Goal: Task Accomplishment & Management: Use online tool/utility

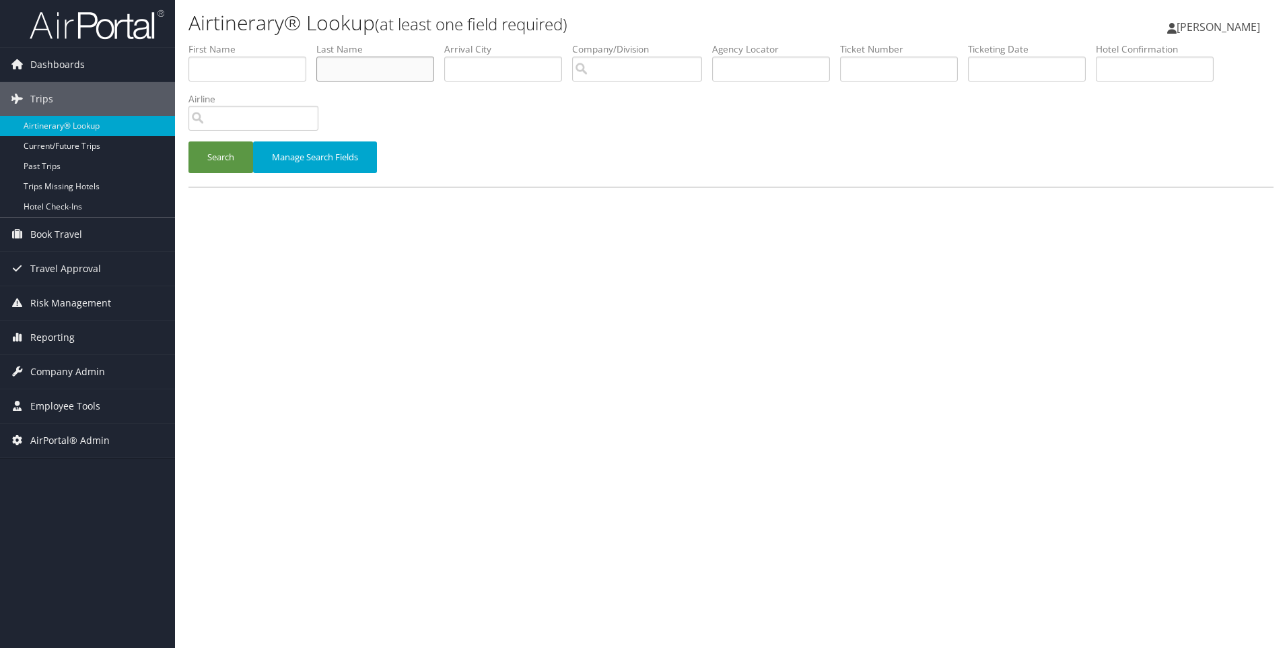
click at [381, 67] on input "text" at bounding box center [375, 69] width 118 height 25
click at [808, 73] on input "text" at bounding box center [771, 69] width 118 height 25
click at [88, 325] on link "Reporting" at bounding box center [87, 337] width 175 height 34
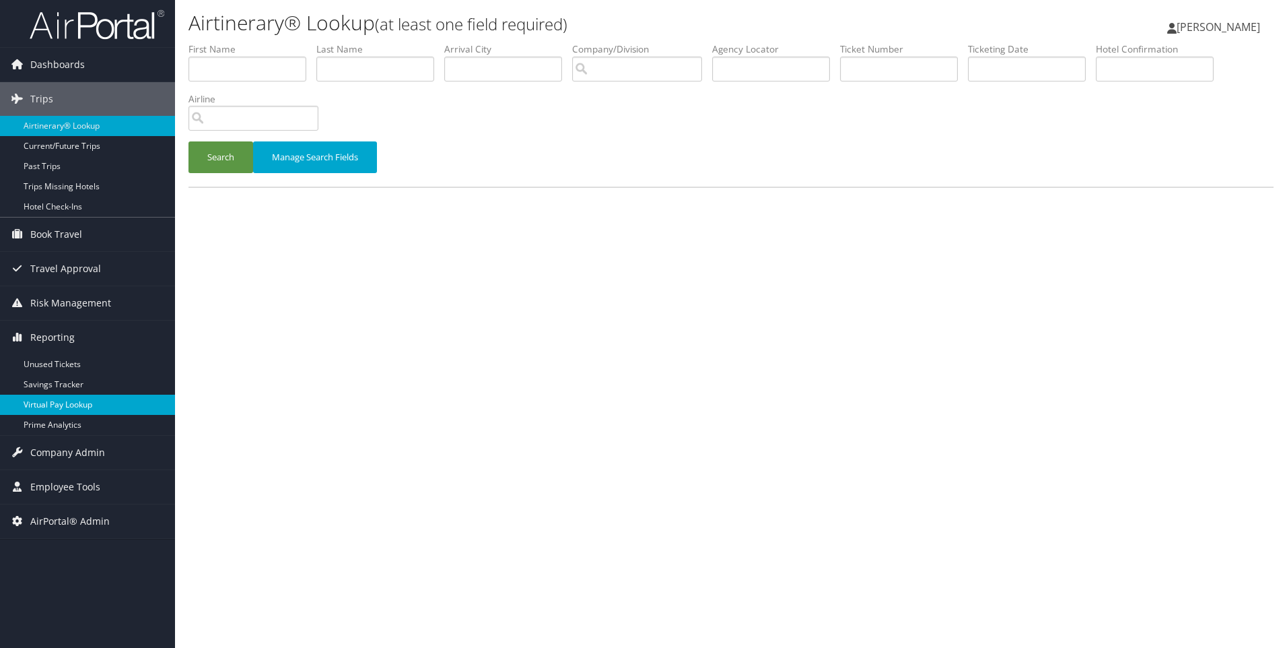
click at [84, 402] on link "Virtual Pay Lookup" at bounding box center [87, 404] width 175 height 20
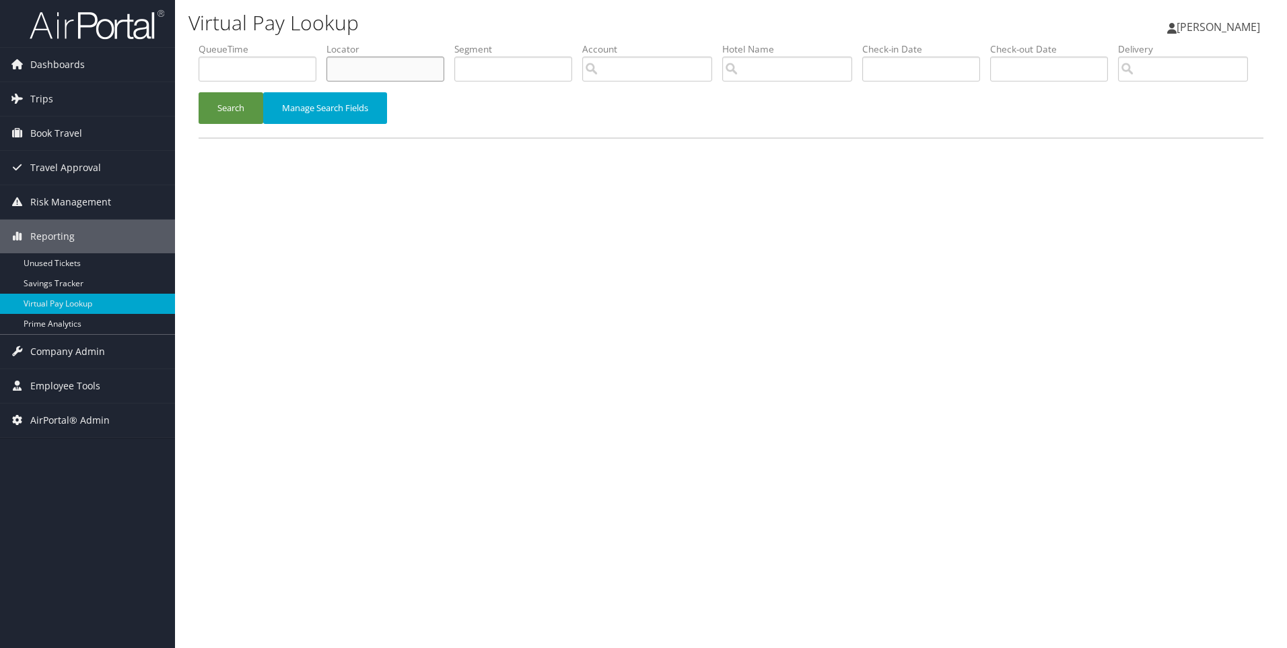
click at [405, 59] on input "text" at bounding box center [385, 69] width 118 height 25
paste input "DKJ1NJ"
type input "DKJ1NJ"
click at [199, 92] on button "Search" at bounding box center [231, 108] width 65 height 32
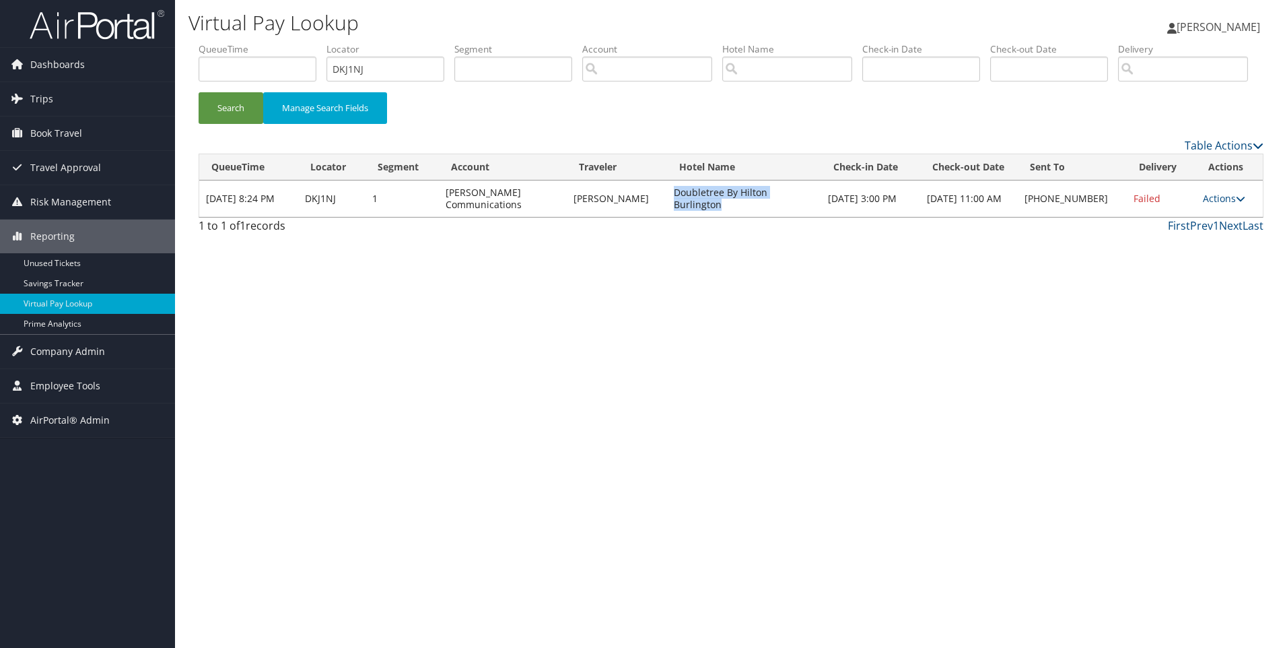
drag, startPoint x: 670, startPoint y: 248, endPoint x: 817, endPoint y: 255, distance: 146.9
click at [817, 217] on td "Doubletree By Hilton Burlington" at bounding box center [744, 198] width 154 height 36
copy td "Doubletree By Hilton Burlington"
click at [1217, 205] on link "Actions" at bounding box center [1224, 198] width 42 height 13
click at [1181, 230] on link "Resend" at bounding box center [1181, 218] width 115 height 23
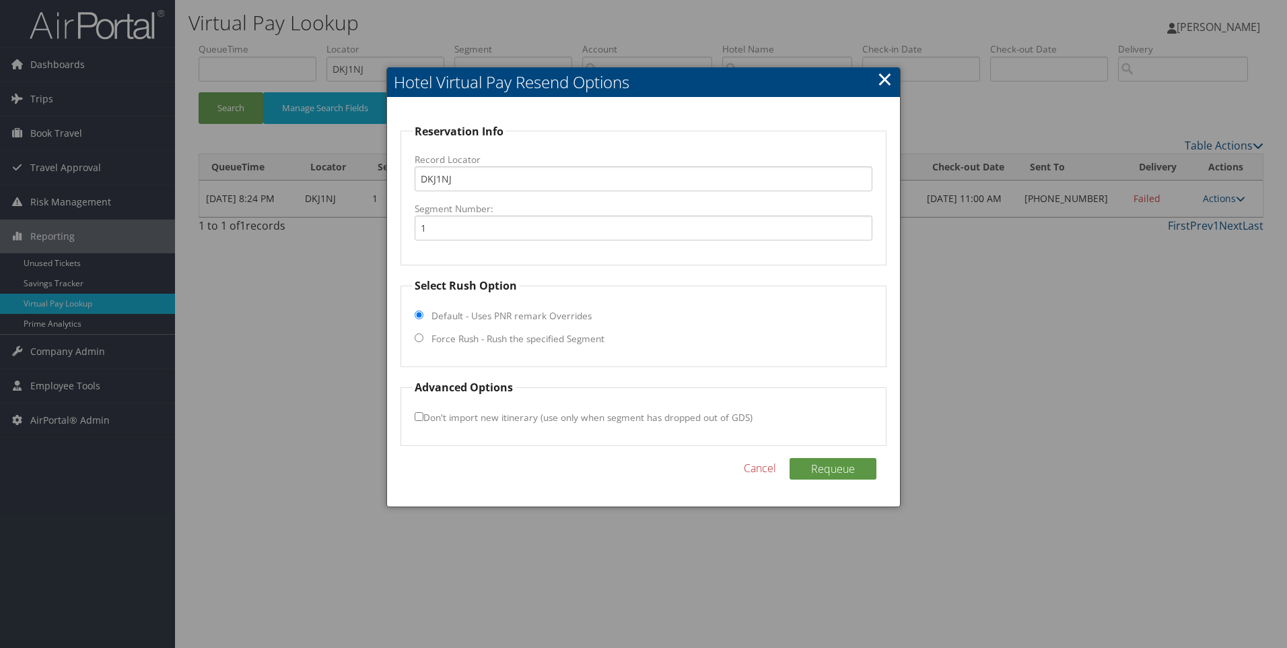
click at [491, 335] on label "Force Rush - Rush the specified Segment" at bounding box center [518, 338] width 173 height 13
click at [423, 335] on input "Force Rush - Rush the specified Segment" at bounding box center [419, 337] width 9 height 9
radio input "true"
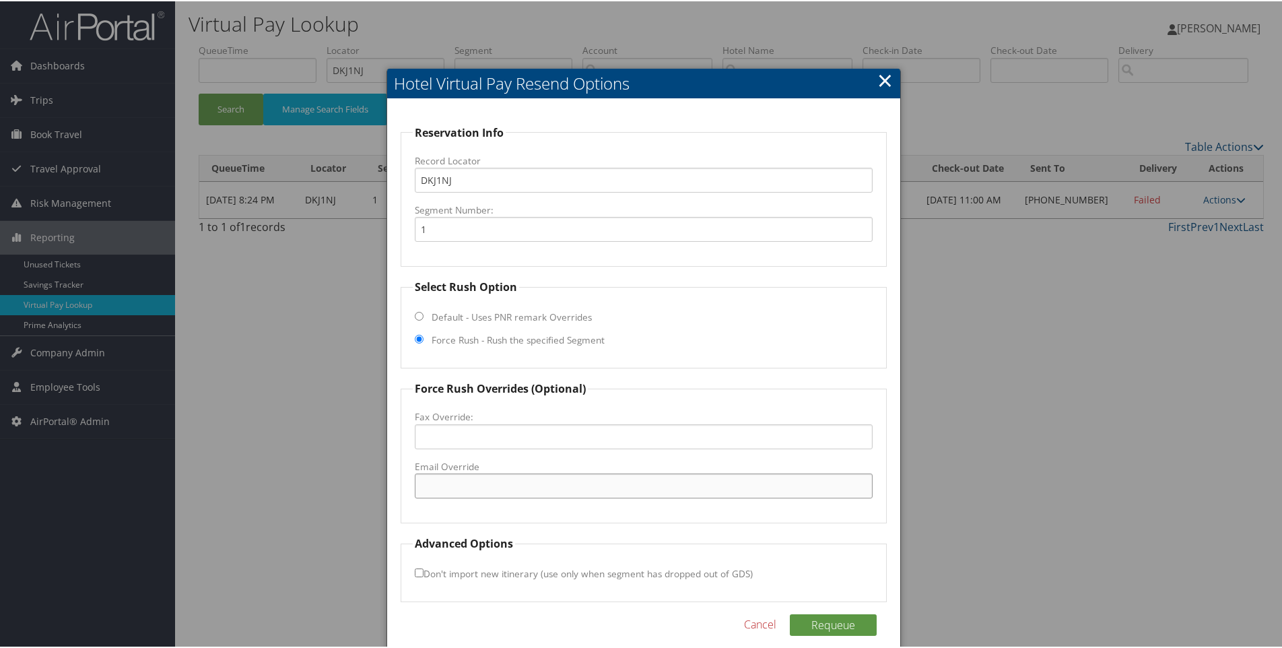
click at [460, 474] on input "Email Override" at bounding box center [644, 484] width 458 height 25
paste input "[EMAIL_ADDRESS][DOMAIN_NAME]"
type input "[EMAIL_ADDRESS][DOMAIN_NAME]"
click at [835, 625] on button "Requeue" at bounding box center [833, 624] width 87 height 22
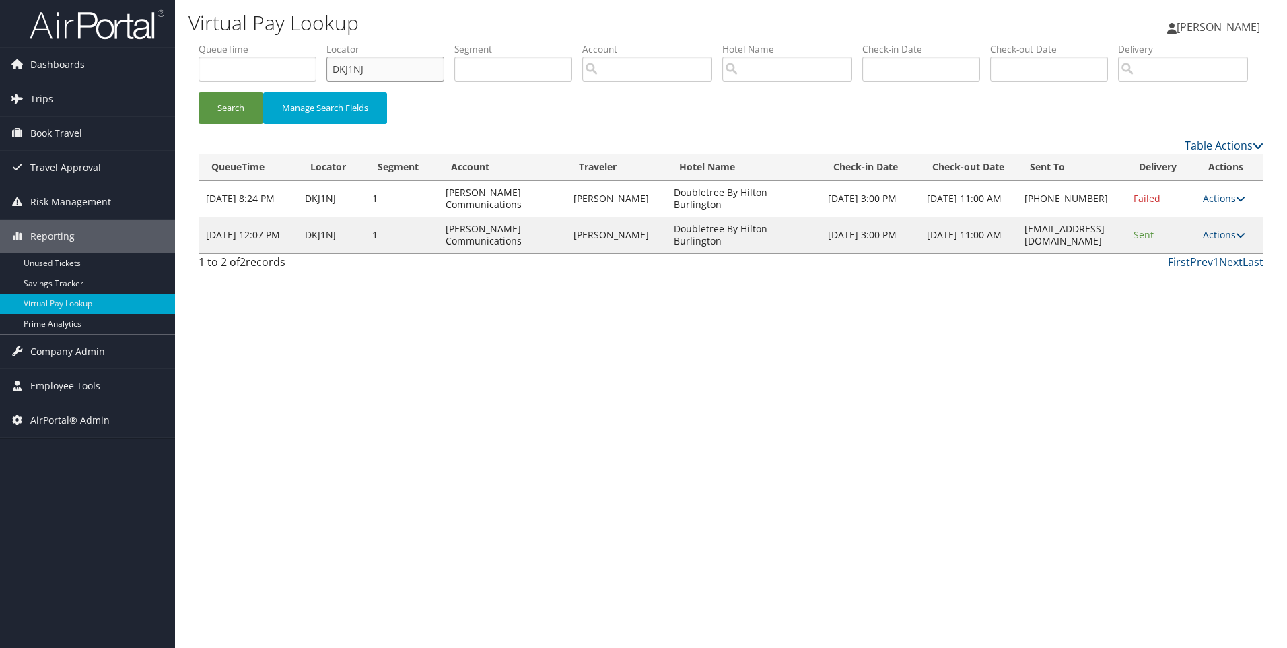
drag, startPoint x: 419, startPoint y: 69, endPoint x: 295, endPoint y: 56, distance: 124.5
click at [295, 42] on ul "QueueTime Locator DKJ1NJ Segment Account Traveler Hotel Name Check-in Date Chec…" at bounding box center [731, 42] width 1065 height 0
paste input "FN52"
click at [199, 92] on button "Search" at bounding box center [231, 108] width 65 height 32
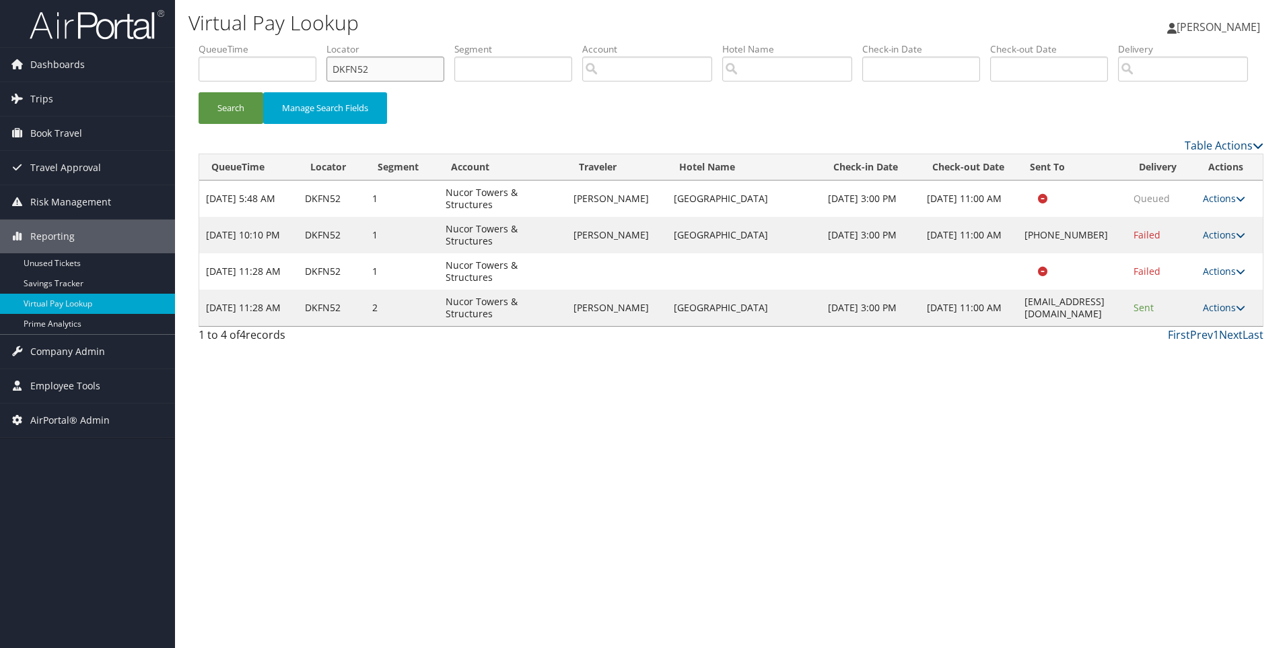
click at [392, 77] on input "DKFN52" at bounding box center [385, 69] width 118 height 25
paste input "409V"
type input "DK409V"
click at [199, 92] on button "Search" at bounding box center [231, 108] width 65 height 32
